Goal: Use online tool/utility: Utilize a website feature to perform a specific function

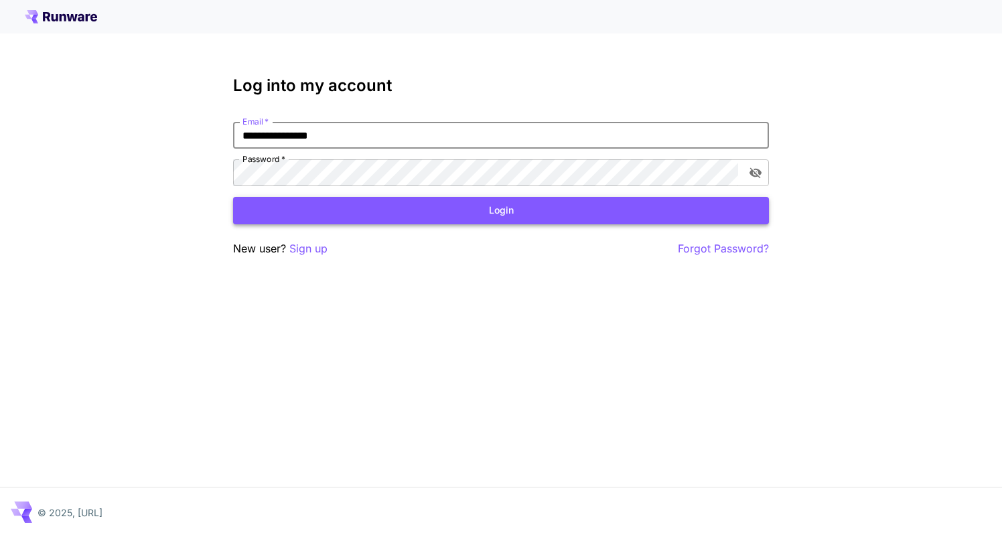
click at [335, 211] on button "Login" at bounding box center [501, 210] width 536 height 27
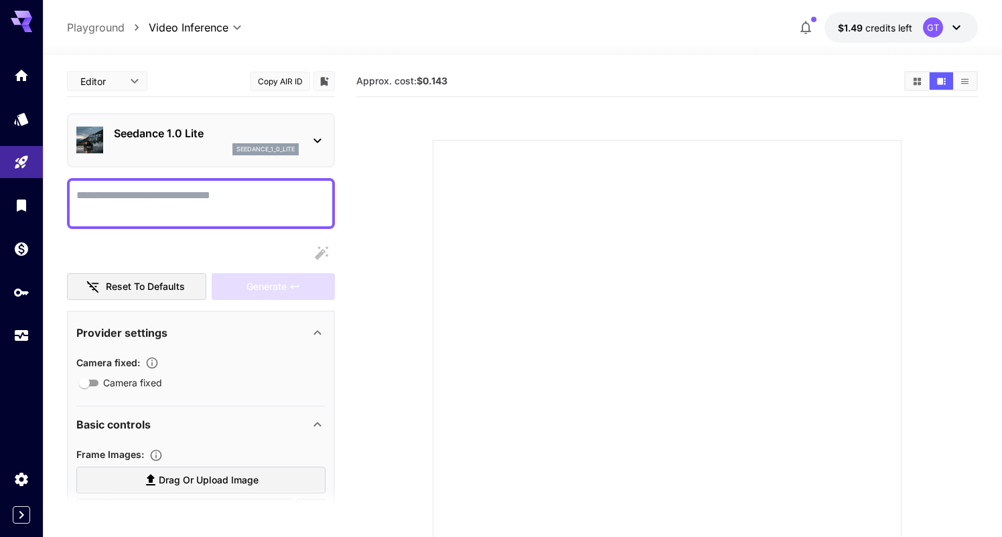
click at [958, 24] on icon at bounding box center [957, 27] width 16 height 16
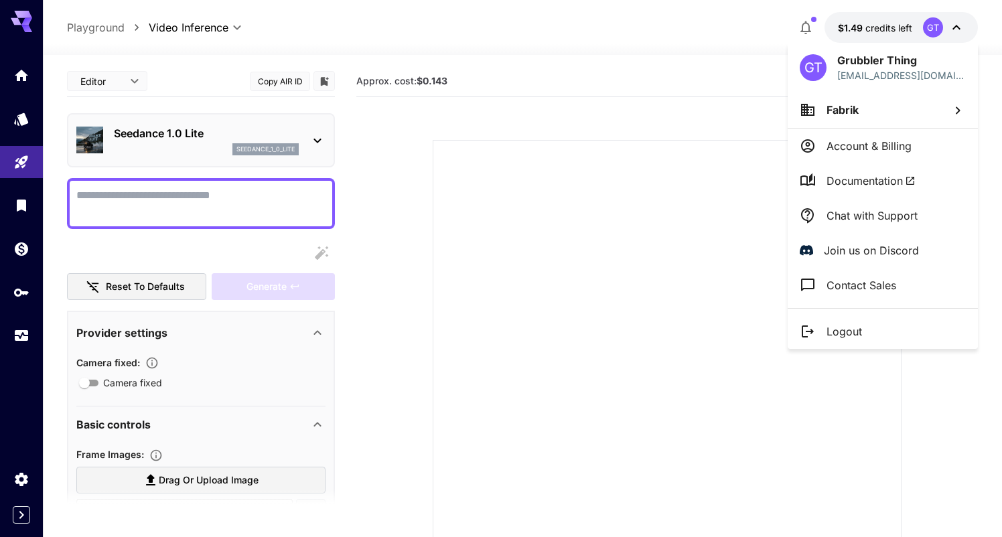
click at [958, 24] on div at bounding box center [501, 268] width 1002 height 537
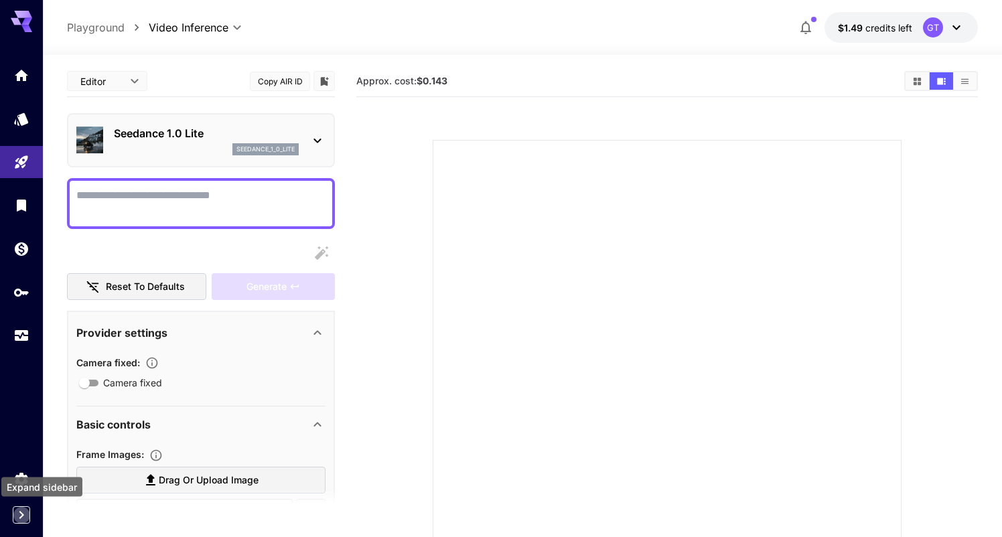
click at [17, 513] on icon "Expand sidebar" at bounding box center [21, 515] width 16 height 16
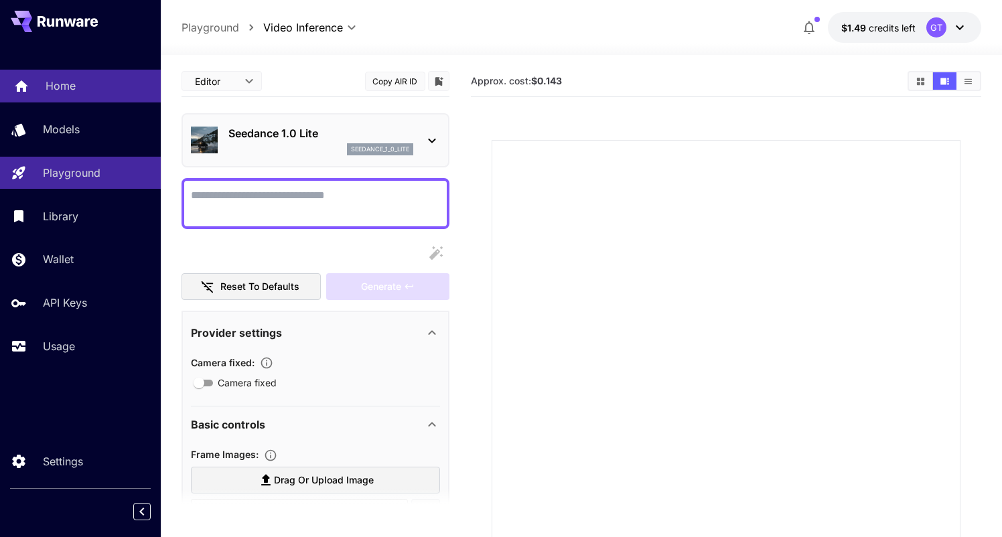
click at [50, 82] on p "Home" at bounding box center [61, 86] width 30 height 16
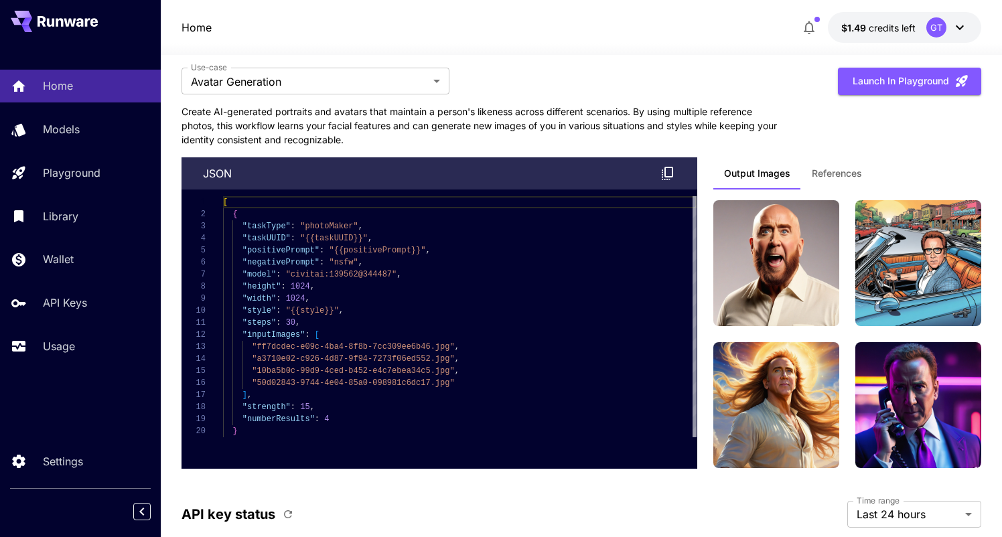
scroll to position [3856, 0]
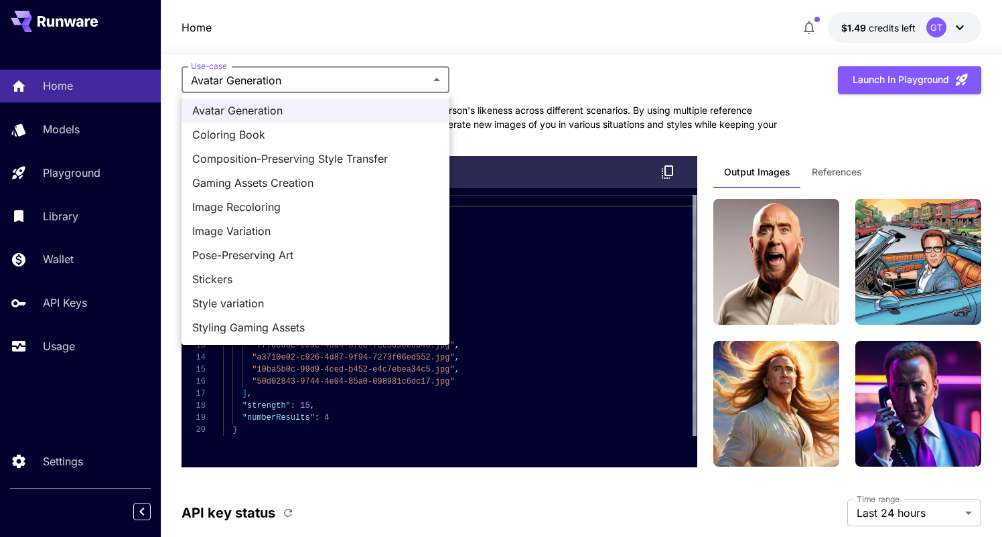
click at [284, 154] on span "Composition-Preserving Style Transfer" at bounding box center [315, 159] width 247 height 16
type input "**********"
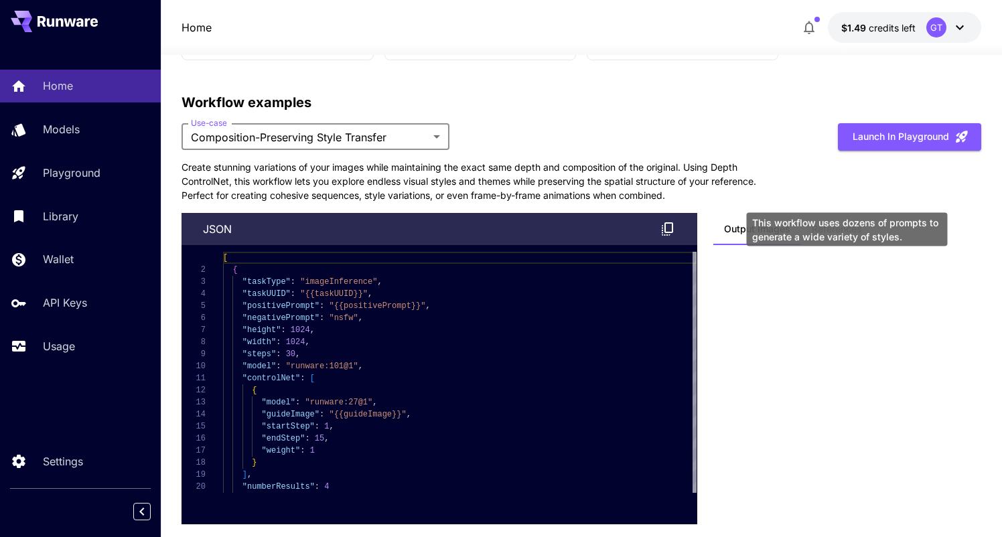
scroll to position [3801, 0]
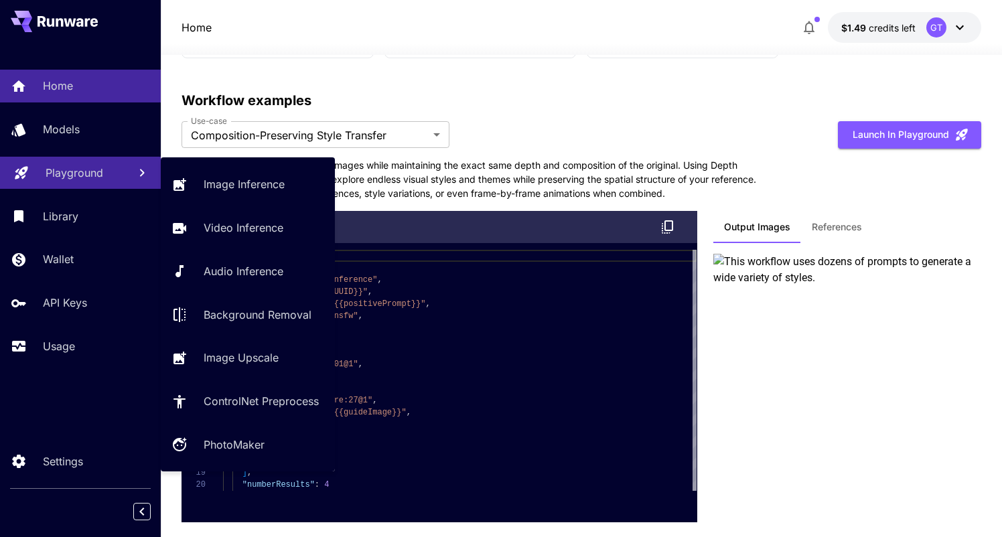
click at [48, 172] on p "Playground" at bounding box center [75, 173] width 58 height 16
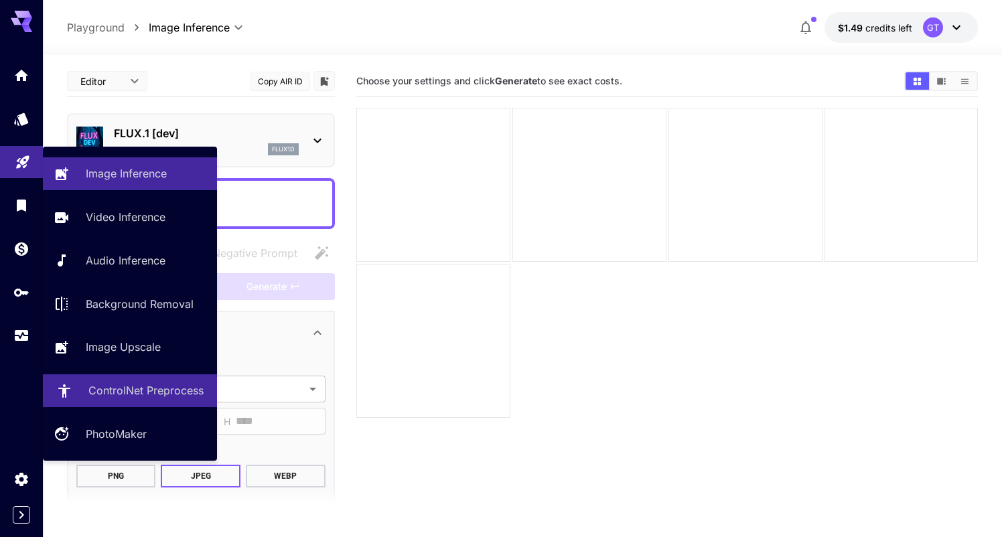
click at [106, 386] on p "ControlNet Preprocess" at bounding box center [145, 391] width 115 height 16
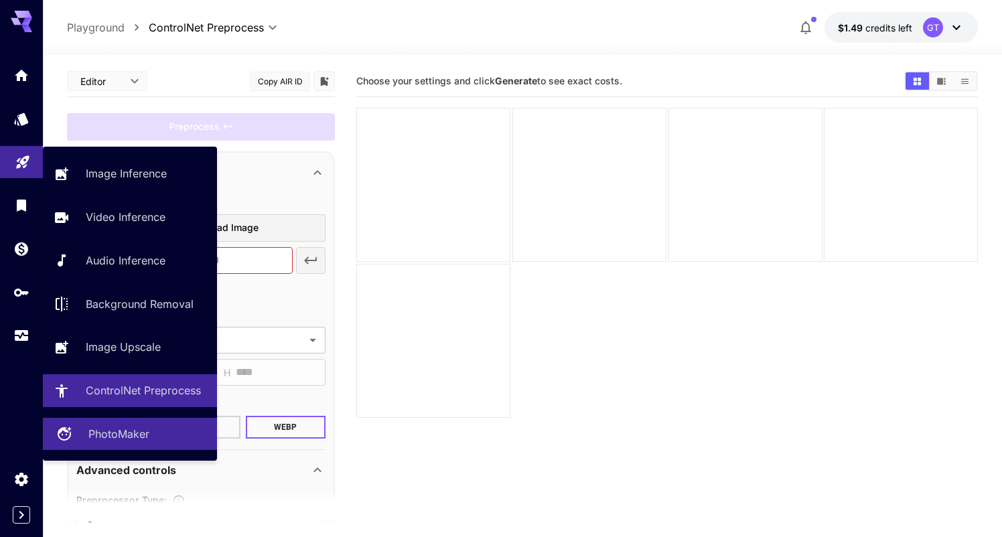
click at [128, 436] on p "PhotoMaker" at bounding box center [118, 434] width 61 height 16
type input "**********"
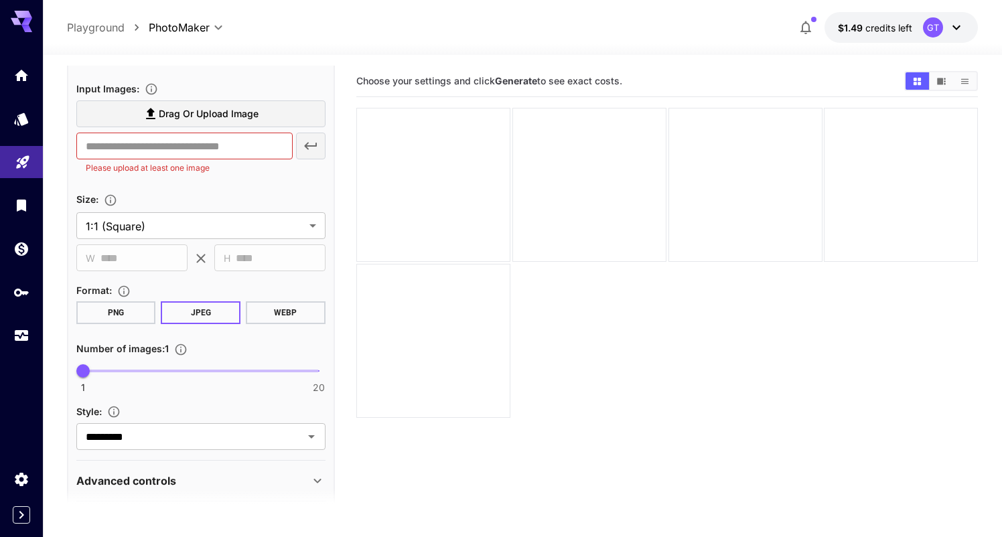
scroll to position [329, 0]
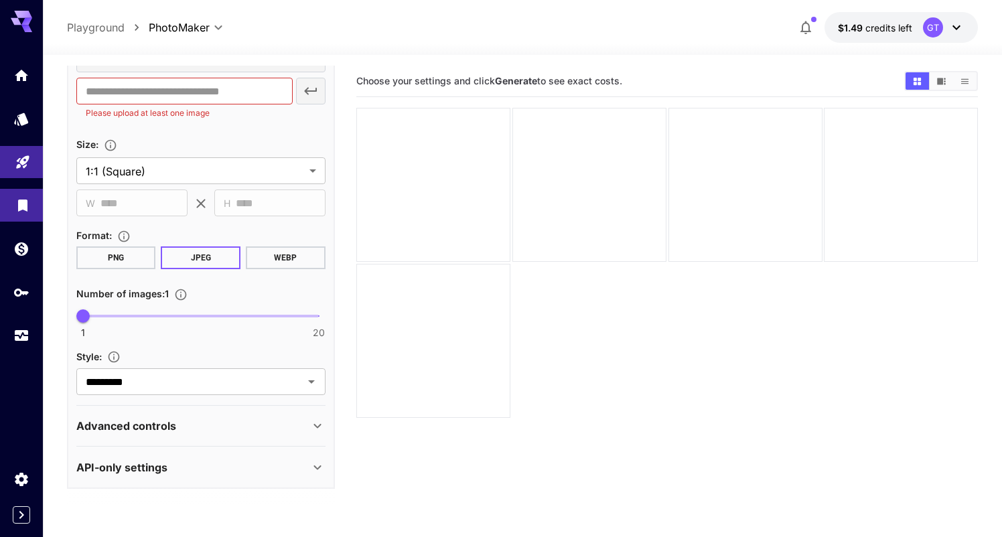
click at [19, 198] on icon "Library" at bounding box center [22, 202] width 9 height 12
